Goal: Book appointment/travel/reservation

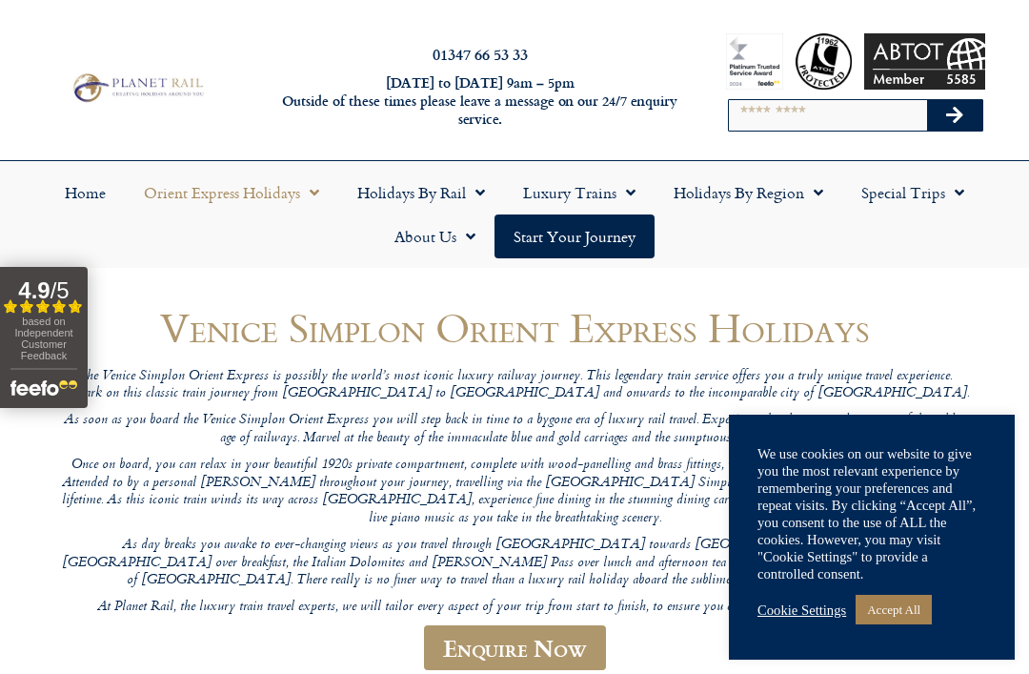
click at [898, 615] on link "Accept All" at bounding box center [894, 610] width 76 height 30
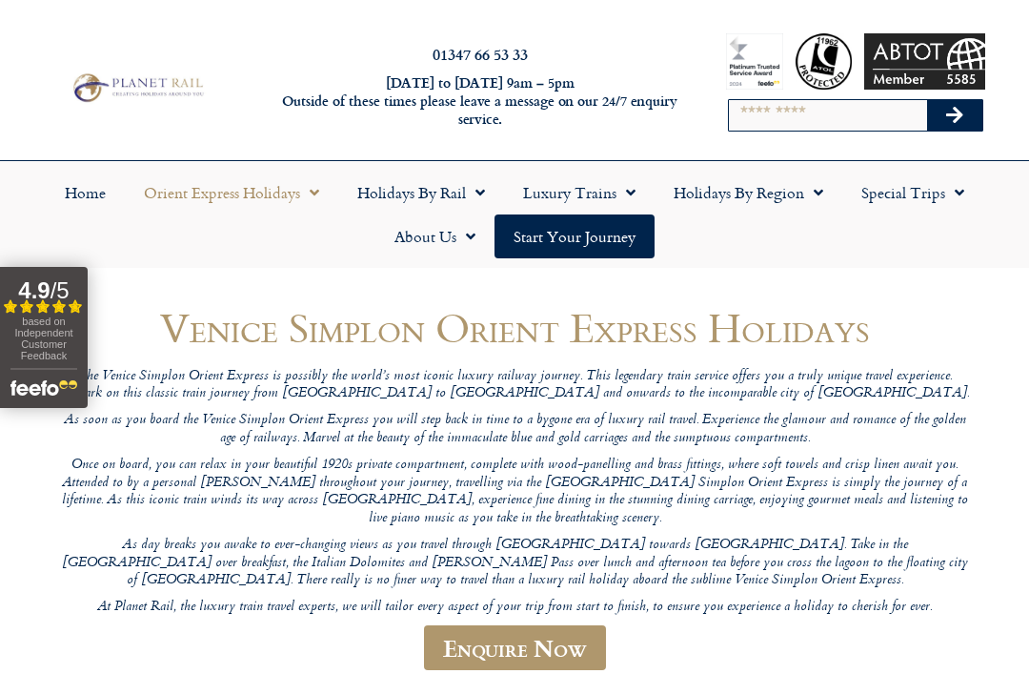
click at [234, 189] on link "Orient Express Holidays" at bounding box center [231, 193] width 213 height 44
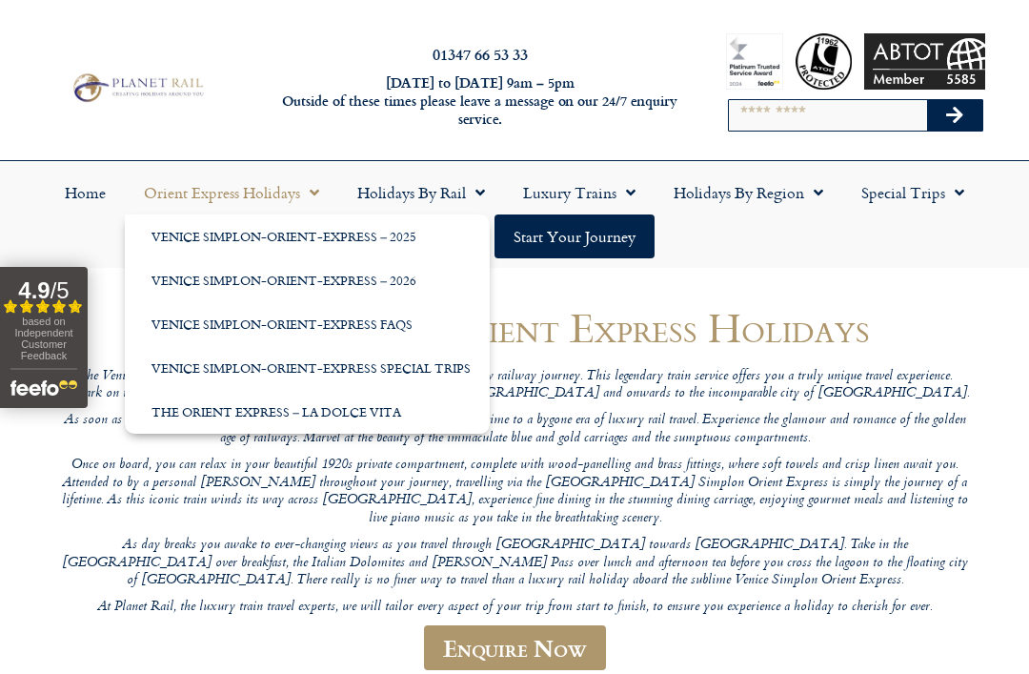
click at [193, 282] on link "Venice Simplon-Orient-Express – 2026" at bounding box center [307, 280] width 365 height 44
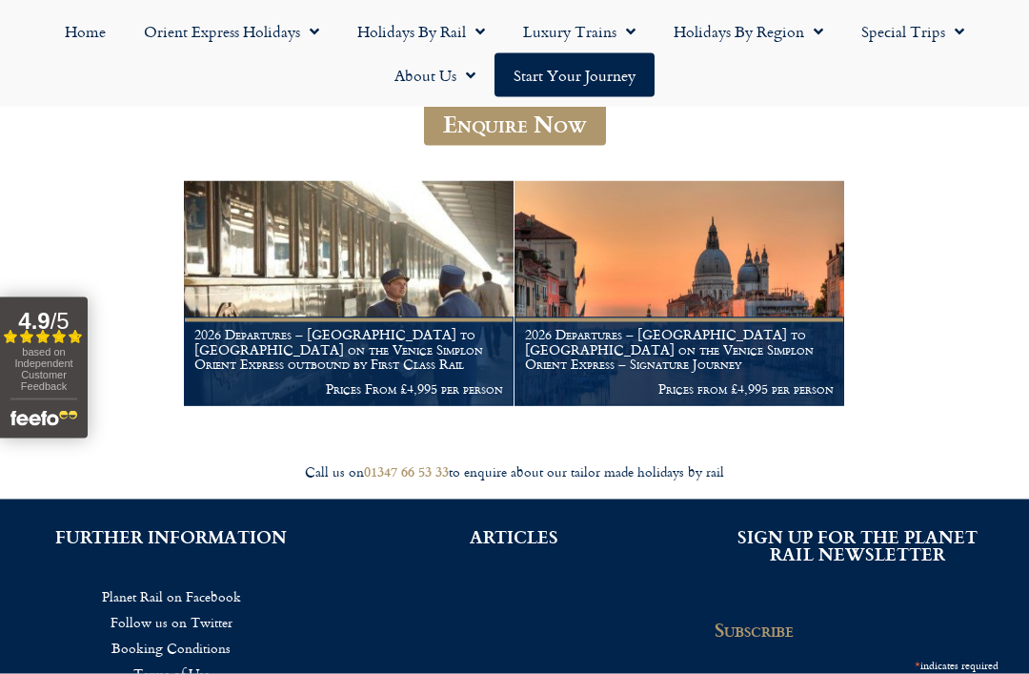
scroll to position [295, 0]
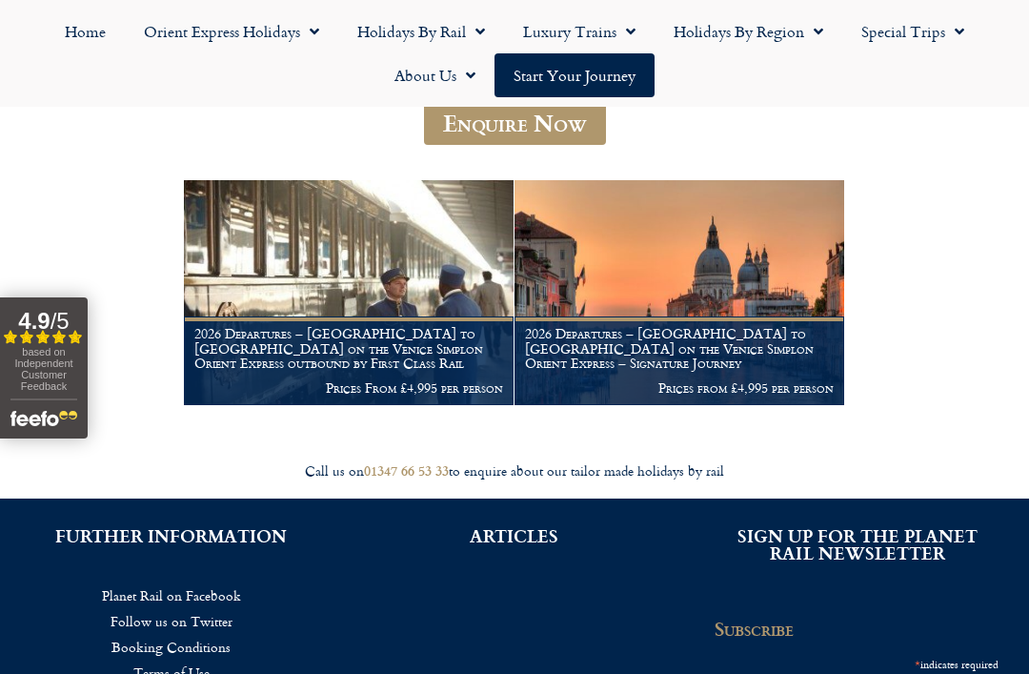
click at [254, 334] on h1 "2026 Departures – [GEOGRAPHIC_DATA] to [GEOGRAPHIC_DATA] on the Venice Simplon …" at bounding box center [348, 348] width 309 height 45
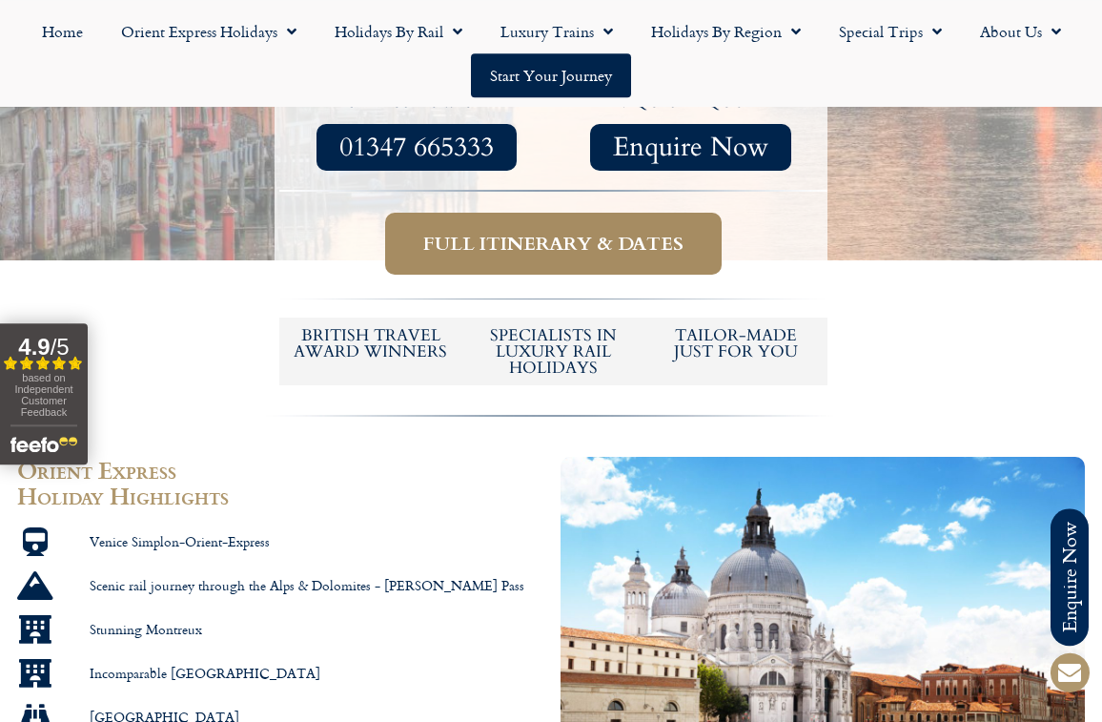
scroll to position [850, 0]
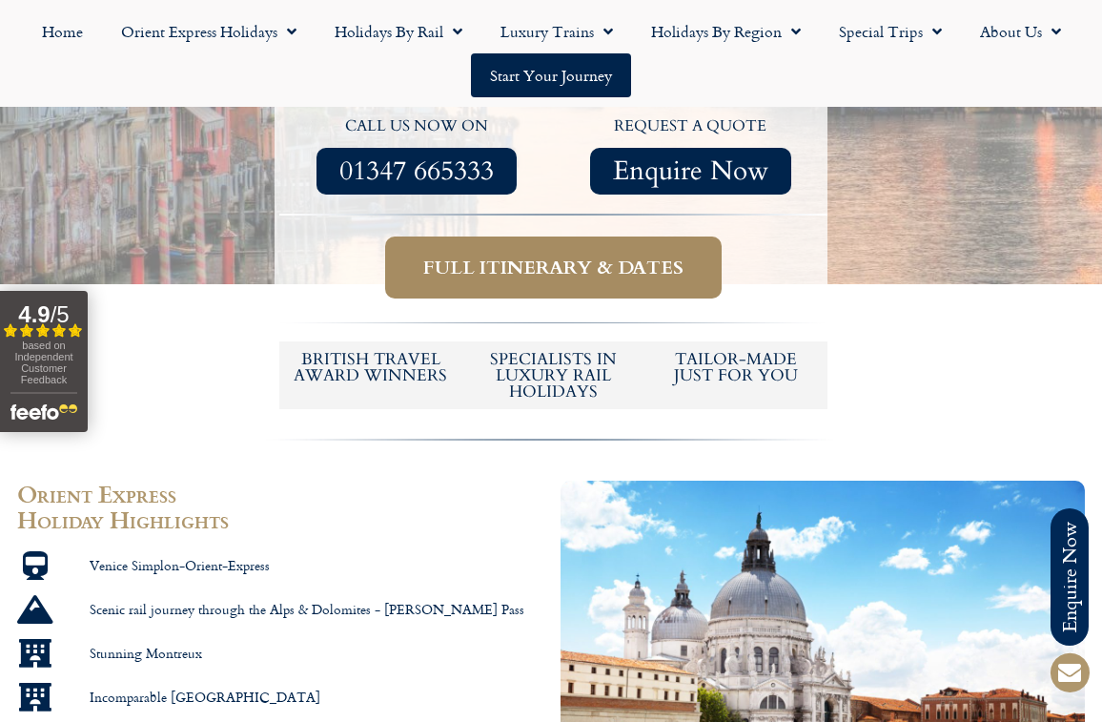
click at [435, 255] on span "Full itinerary & dates" at bounding box center [553, 267] width 260 height 24
click at [444, 255] on span "Full itinerary & dates" at bounding box center [553, 267] width 260 height 24
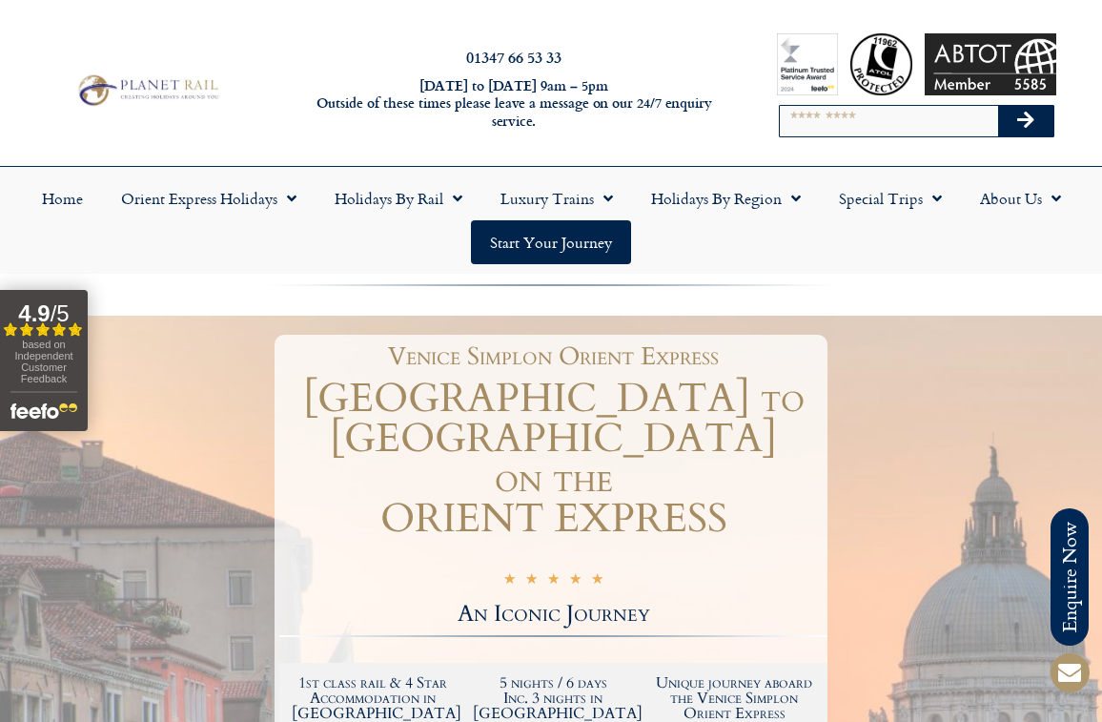
scroll to position [850, 0]
